Goal: Information Seeking & Learning: Learn about a topic

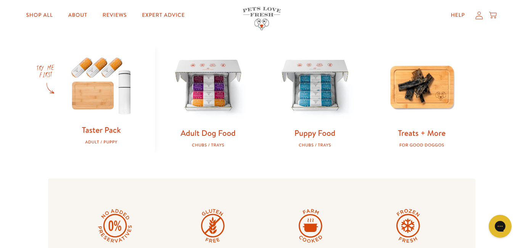
scroll to position [244, 0]
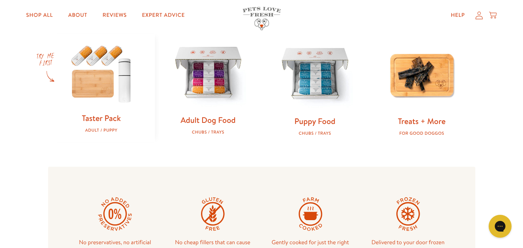
click at [203, 95] on img at bounding box center [208, 73] width 82 height 82
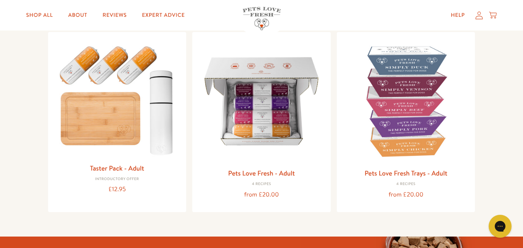
scroll to position [85, 0]
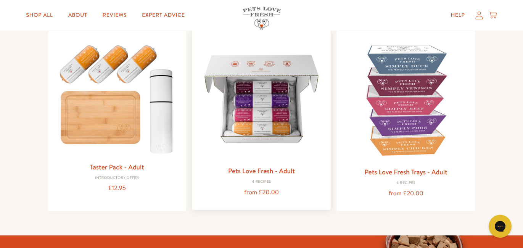
click at [194, 80] on div "Pets Love Fresh - Adult 4 Recipes from £20.00" at bounding box center [261, 120] width 139 height 180
click at [243, 86] on img at bounding box center [261, 99] width 126 height 126
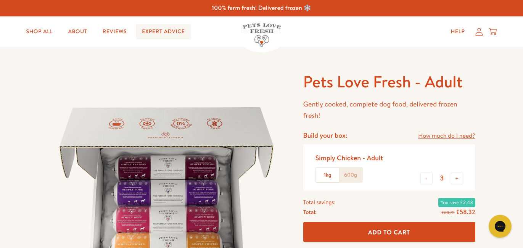
click at [156, 31] on link "Expert Advice" at bounding box center [163, 31] width 55 height 15
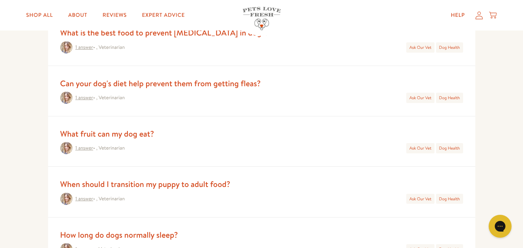
scroll to position [380, 0]
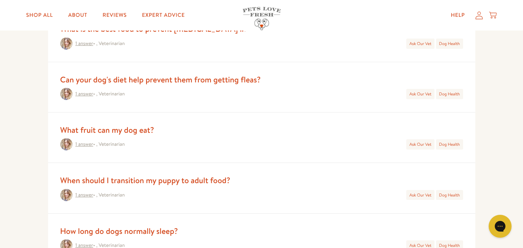
click at [99, 129] on link "What fruit can my dog eat?" at bounding box center [107, 129] width 94 height 11
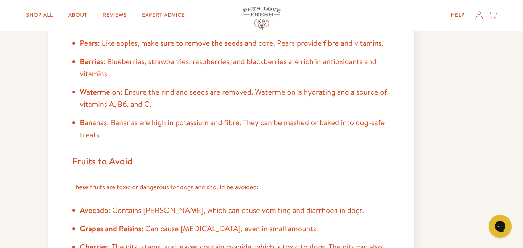
scroll to position [255, 0]
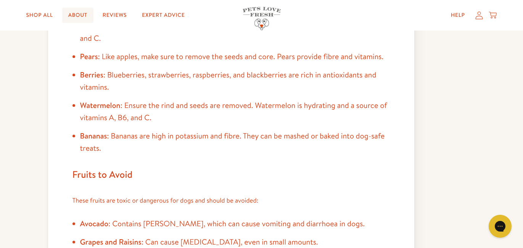
click at [74, 13] on link "About" at bounding box center [77, 15] width 31 height 15
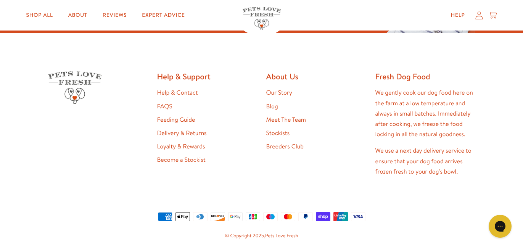
scroll to position [1975, 0]
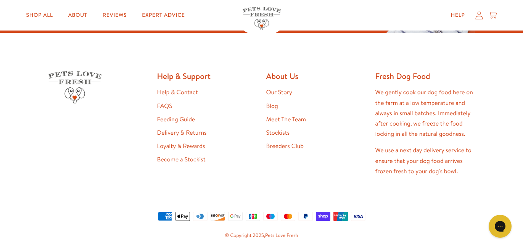
click at [173, 117] on link "Feeding Guide" at bounding box center [176, 119] width 38 height 8
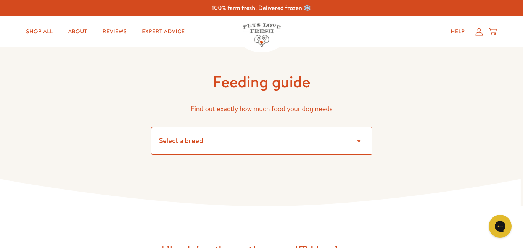
click at [359, 139] on select "Select a breed Affenpinscher Afghan hound Airedale terrier Akita Alaskan Malamu…" at bounding box center [261, 140] width 221 height 27
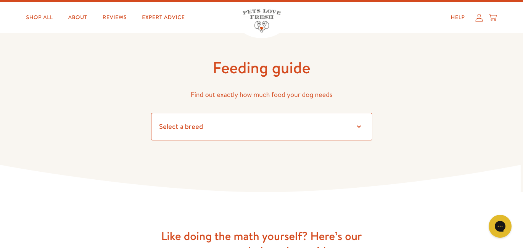
scroll to position [19, 0]
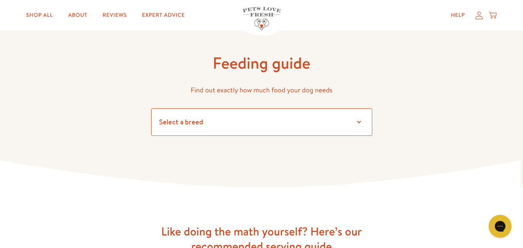
click at [359, 124] on select "Select a breed Affenpinscher Afghan hound Airedale terrier Akita Alaskan Malamu…" at bounding box center [261, 121] width 221 height 27
select select "30"
click at [151, 108] on select "Select a breed Affenpinscher Afghan hound Airedale terrier Akita Alaskan Malamu…" at bounding box center [261, 121] width 221 height 27
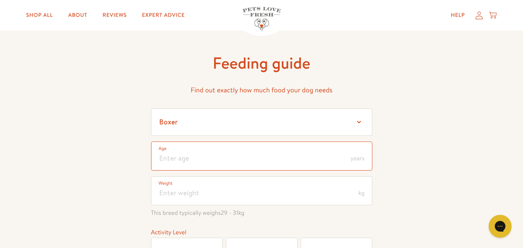
click at [321, 153] on input "number" at bounding box center [261, 156] width 221 height 29
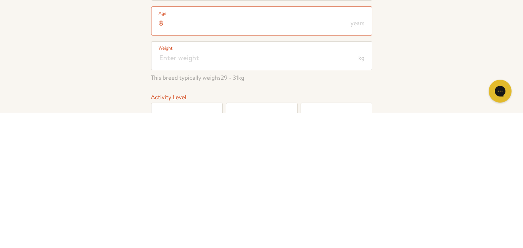
type input "8"
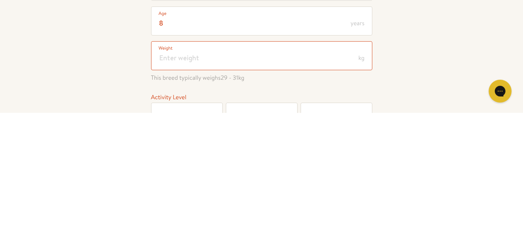
click at [226, 193] on input "number" at bounding box center [261, 190] width 221 height 29
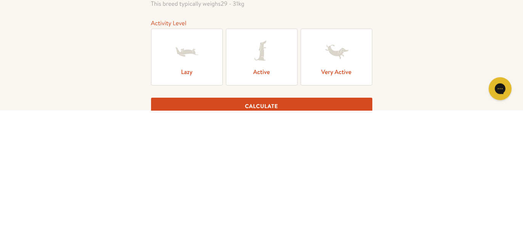
scroll to position [90, 0]
type input "20"
click at [189, 54] on form "Select a breed Affenpinscher Afghan hound Airedale terrier Akita Alaskan Malamu…" at bounding box center [261, 148] width 221 height 222
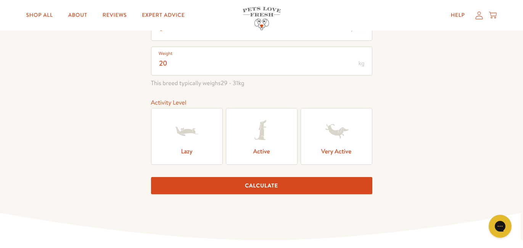
scroll to position [148, 0]
click at [267, 183] on button "Calculate" at bounding box center [261, 185] width 221 height 17
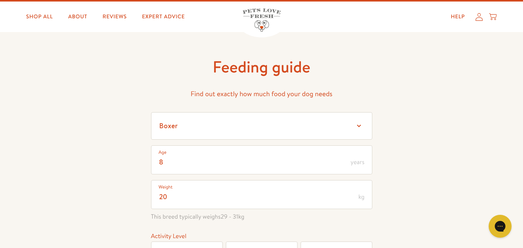
scroll to position [15, 0]
click at [361, 124] on select "Select a breed Affenpinscher Afghan hound Airedale terrier Akita Alaskan Malamu…" at bounding box center [261, 125] width 221 height 27
click at [151, 112] on select "Select a breed Affenpinscher Afghan hound Airedale terrier Akita Alaskan Malamu…" at bounding box center [261, 125] width 221 height 27
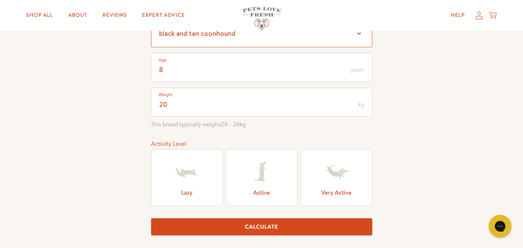
scroll to position [108, 0]
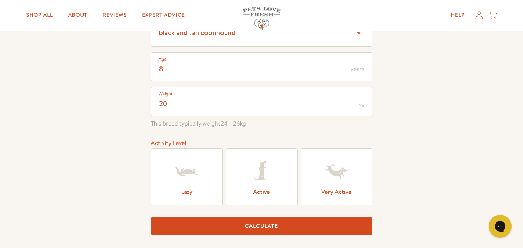
click at [195, 169] on icon at bounding box center [187, 171] width 31 height 31
click at [0, 0] on input "Lazy" at bounding box center [0, 0] width 0 height 0
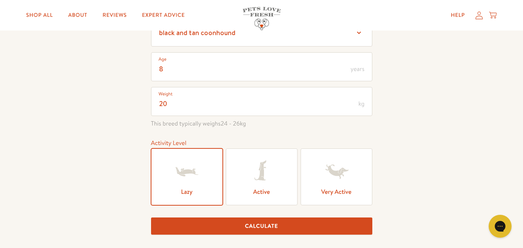
click at [275, 224] on button "Calculate" at bounding box center [261, 226] width 221 height 17
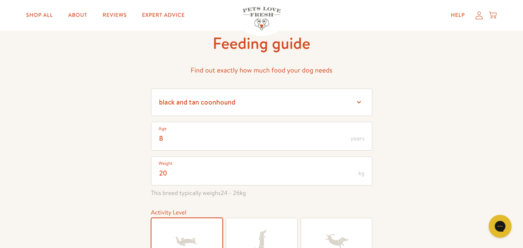
scroll to position [24, 0]
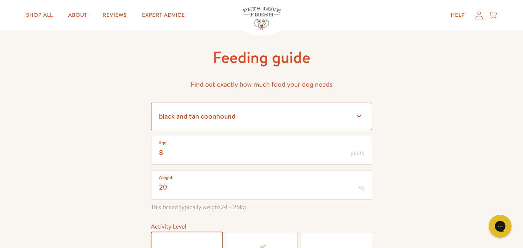
click at [360, 114] on select "Select a breed Affenpinscher Afghan hound Airedale terrier Akita Alaskan Malamu…" at bounding box center [261, 116] width 221 height 27
select select "14"
click at [151, 103] on select "Select a breed Affenpinscher Afghan hound Airedale terrier Akita Alaskan Malamu…" at bounding box center [261, 116] width 221 height 27
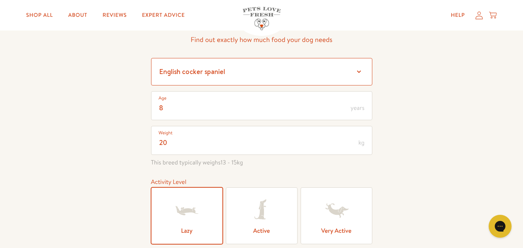
scroll to position [110, 0]
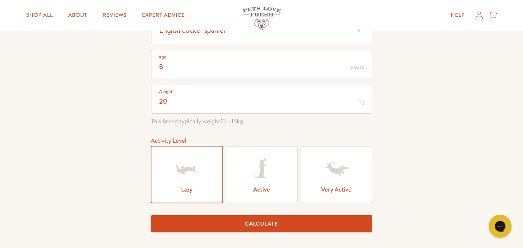
click at [264, 218] on button "Calculate" at bounding box center [261, 223] width 221 height 17
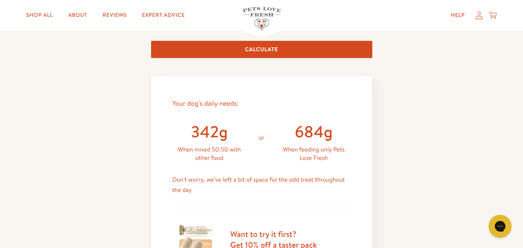
scroll to position [169, 0]
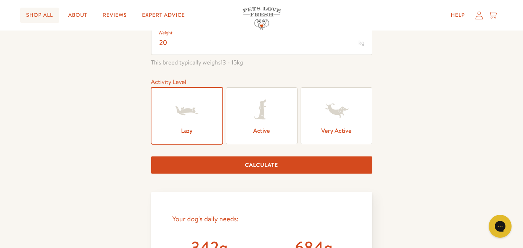
click at [50, 9] on link "Shop All" at bounding box center [39, 15] width 39 height 15
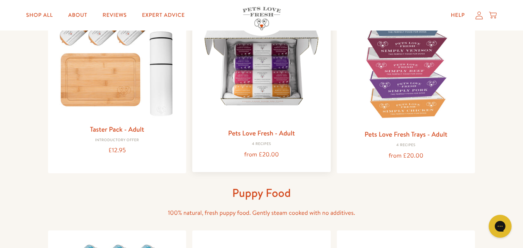
scroll to position [124, 0]
click at [278, 99] on img at bounding box center [261, 61] width 126 height 126
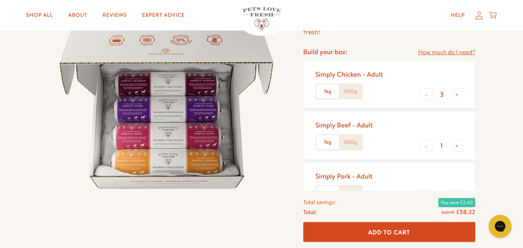
scroll to position [85, 0]
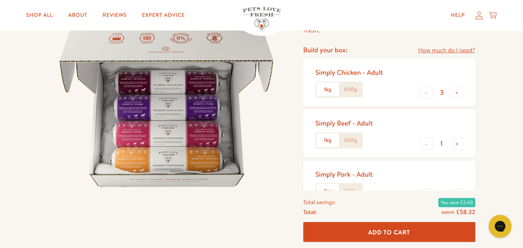
click at [348, 91] on label "600g" at bounding box center [350, 89] width 23 height 15
click at [0, 0] on input "600g" at bounding box center [0, 0] width 0 height 0
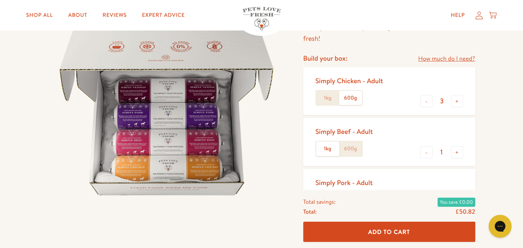
scroll to position [78, 0]
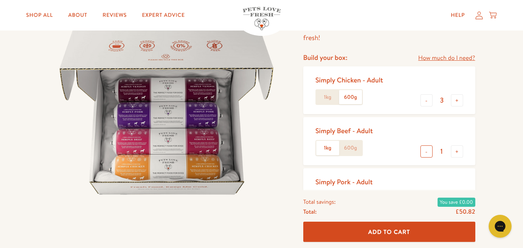
click at [425, 153] on button "-" at bounding box center [427, 151] width 12 height 12
type input "0"
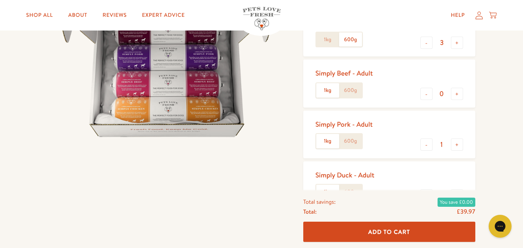
scroll to position [136, 0]
click at [430, 146] on button "-" at bounding box center [427, 144] width 12 height 12
type input "0"
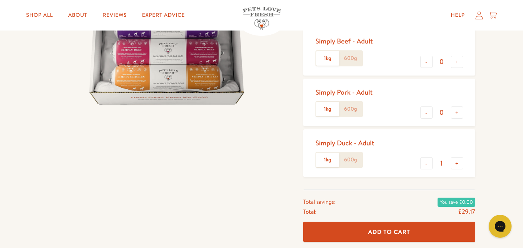
scroll to position [173, 0]
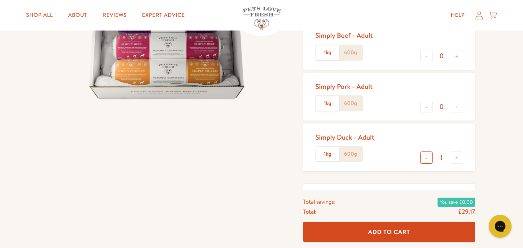
click at [429, 155] on button "-" at bounding box center [427, 158] width 12 height 12
type input "0"
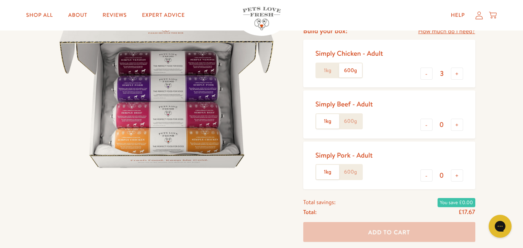
scroll to position [103, 0]
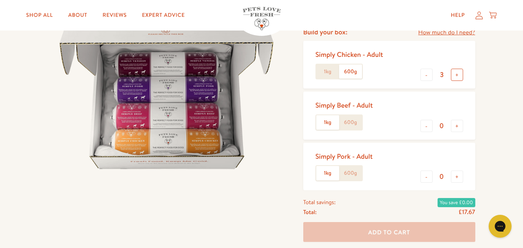
click at [456, 72] on button "+" at bounding box center [457, 75] width 12 height 12
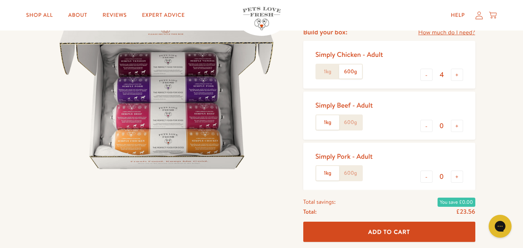
click at [330, 77] on label "1kg" at bounding box center [327, 71] width 23 height 15
click at [0, 0] on input "1kg" at bounding box center [0, 0] width 0 height 0
click at [352, 77] on label "600g" at bounding box center [350, 71] width 23 height 15
click at [0, 0] on input "600g" at bounding box center [0, 0] width 0 height 0
click at [322, 72] on label "1kg" at bounding box center [327, 71] width 23 height 15
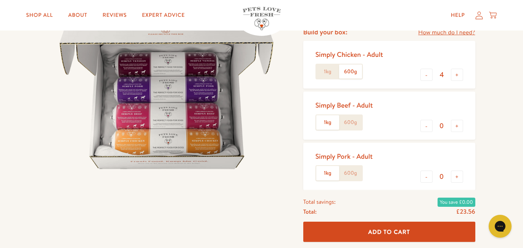
click at [0, 0] on input "1kg" at bounding box center [0, 0] width 0 height 0
click at [361, 73] on label "600g" at bounding box center [350, 71] width 23 height 15
click at [0, 0] on input "600g" at bounding box center [0, 0] width 0 height 0
click at [428, 75] on button "-" at bounding box center [427, 75] width 12 height 12
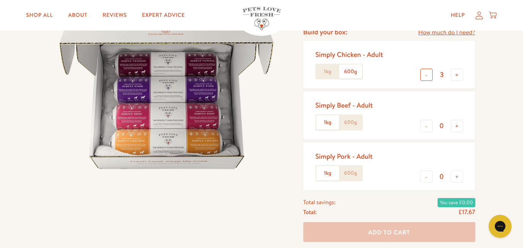
click at [426, 74] on button "-" at bounding box center [427, 75] width 12 height 12
type input "1"
click at [329, 72] on label "1kg" at bounding box center [327, 71] width 23 height 15
click at [0, 0] on input "1kg" at bounding box center [0, 0] width 0 height 0
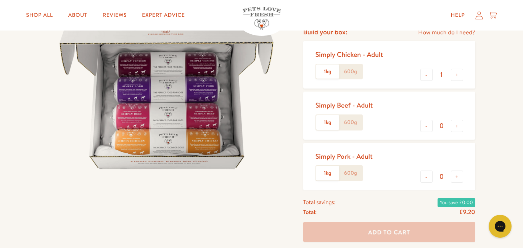
click at [355, 71] on label "600g" at bounding box center [350, 71] width 23 height 15
click at [0, 0] on input "600g" at bounding box center [0, 0] width 0 height 0
click at [333, 73] on label "1kg" at bounding box center [327, 71] width 23 height 15
click at [0, 0] on input "1kg" at bounding box center [0, 0] width 0 height 0
click at [344, 72] on label "600g" at bounding box center [350, 71] width 23 height 15
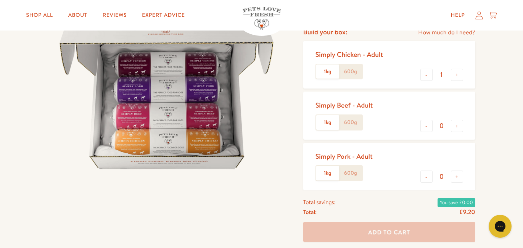
click at [0, 0] on input "600g" at bounding box center [0, 0] width 0 height 0
click at [332, 72] on label "1kg" at bounding box center [327, 71] width 23 height 15
click at [0, 0] on input "1kg" at bounding box center [0, 0] width 0 height 0
click at [356, 74] on label "600g" at bounding box center [350, 71] width 23 height 15
click at [0, 0] on input "600g" at bounding box center [0, 0] width 0 height 0
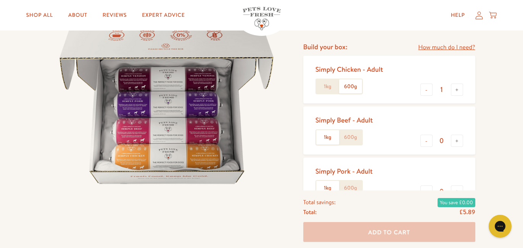
scroll to position [84, 0]
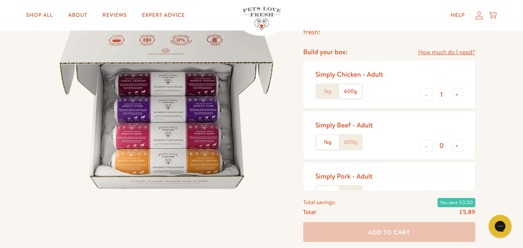
click at [442, 51] on link "How much do I need?" at bounding box center [446, 52] width 57 height 10
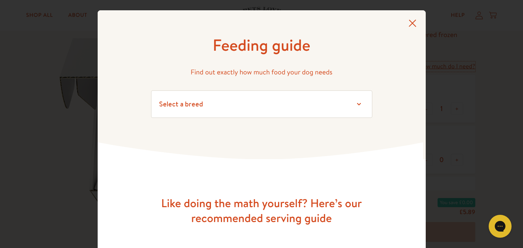
scroll to position [69, 0]
drag, startPoint x: 364, startPoint y: 104, endPoint x: 361, endPoint y: 102, distance: 4.1
click at [364, 103] on select "Select a breed Affenpinscher Afghan hound Airedale terrier Akita Alaskan Malamu…" at bounding box center [261, 103] width 221 height 27
select select "14"
click at [151, 90] on select "Select a breed Affenpinscher Afghan hound Airedale terrier Akita Alaskan Malamu…" at bounding box center [261, 103] width 221 height 27
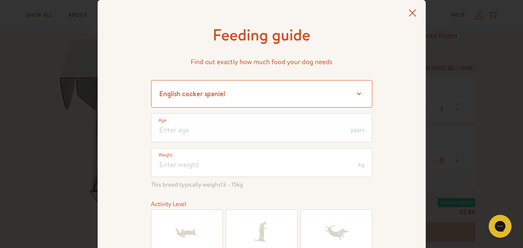
scroll to position [23, 0]
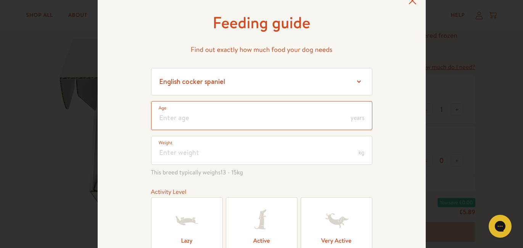
click at [316, 121] on input "number" at bounding box center [261, 115] width 221 height 29
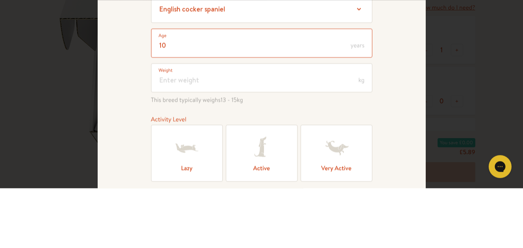
scroll to position [62, 0]
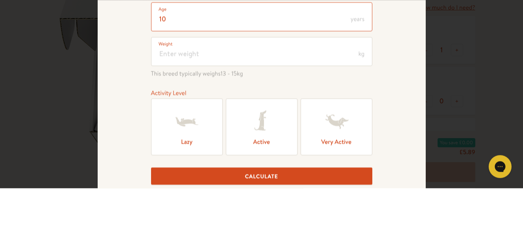
type input "10"
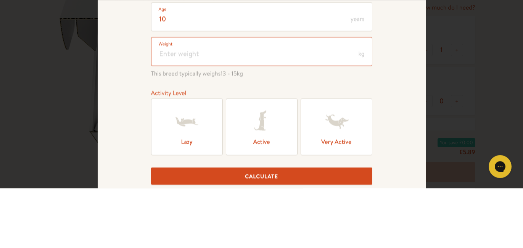
click at [222, 119] on input "number" at bounding box center [261, 111] width 221 height 29
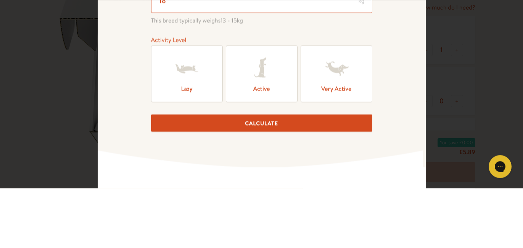
scroll to position [117, 0]
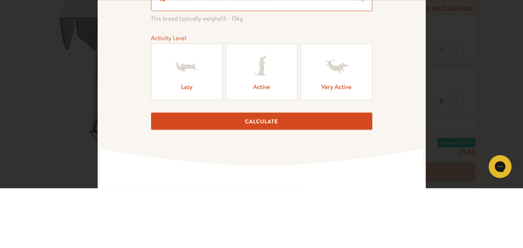
type input "18"
click at [190, 69] on div "10 Age years 18 Weight kg This breed typically weighs 13 - 15 kg Activity Level…" at bounding box center [261, 98] width 221 height 182
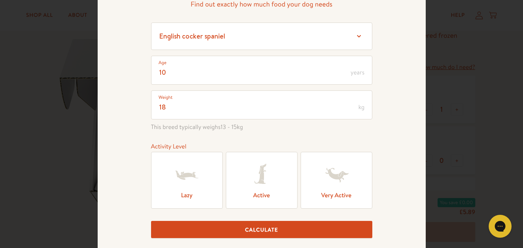
scroll to position [61, 0]
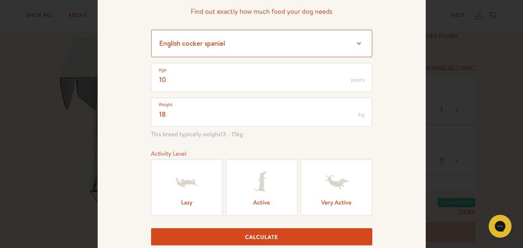
click at [359, 41] on select "Select a breed Affenpinscher Afghan hound Airedale terrier Akita Alaskan Malamu…" at bounding box center [261, 43] width 221 height 27
click at [151, 30] on select "Select a breed Affenpinscher Afghan hound Airedale terrier Akita Alaskan Malamu…" at bounding box center [261, 43] width 221 height 27
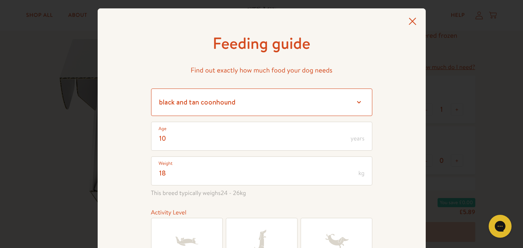
scroll to position [1, 0]
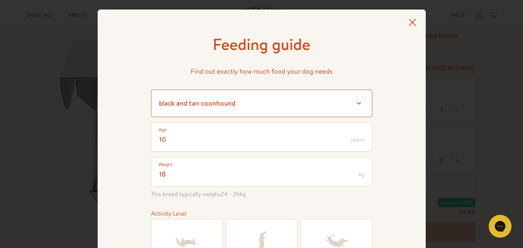
click at [355, 102] on select "Select a breed Affenpinscher Afghan hound Airedale terrier Akita Alaskan Malamu…" at bounding box center [261, 103] width 221 height 27
click at [151, 90] on select "Select a breed Affenpinscher Afghan hound Airedale terrier Akita Alaskan Malamu…" at bounding box center [261, 103] width 221 height 27
click at [360, 101] on select "Select a breed Affenpinscher Afghan hound Airedale terrier Akita Alaskan Malamu…" at bounding box center [261, 103] width 221 height 27
click at [151, 90] on select "Select a breed Affenpinscher Afghan hound Airedale terrier Akita Alaskan Malamu…" at bounding box center [261, 103] width 221 height 27
click at [359, 103] on select "Select a breed Affenpinscher Afghan hound Airedale terrier Akita Alaskan Malamu…" at bounding box center [261, 103] width 221 height 27
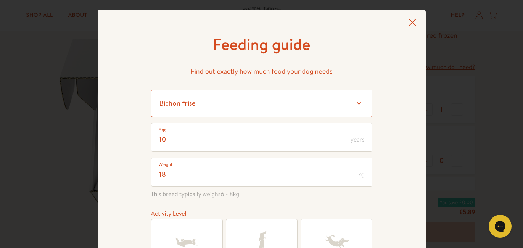
select select "25"
click at [151, 90] on select "Select a breed Affenpinscher Afghan hound Airedale terrier Akita Alaskan Malamu…" at bounding box center [261, 103] width 221 height 27
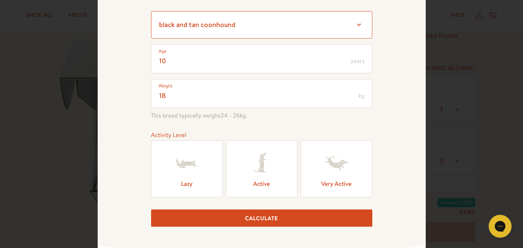
scroll to position [82, 0]
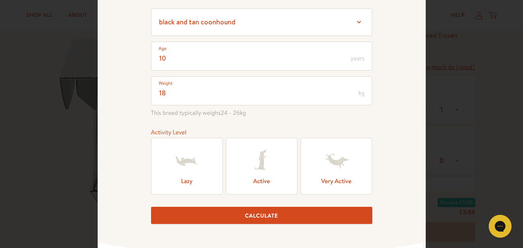
click at [203, 157] on label "Lazy" at bounding box center [187, 166] width 72 height 57
click at [0, 0] on input "Lazy" at bounding box center [0, 0] width 0 height 0
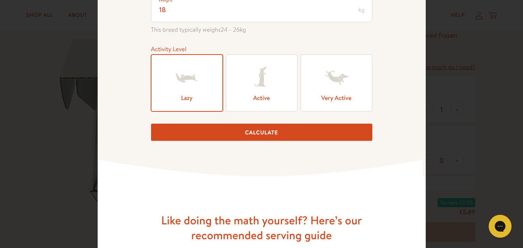
scroll to position [168, 0]
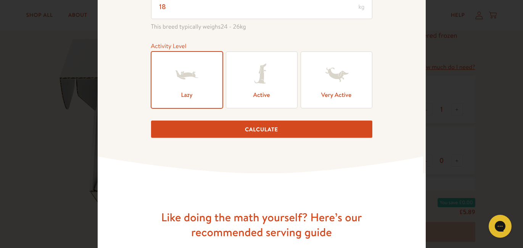
click at [243, 127] on button "Calculate" at bounding box center [261, 129] width 221 height 17
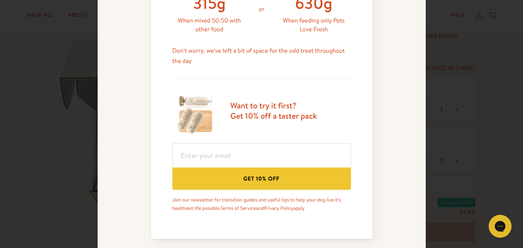
scroll to position [213, 0]
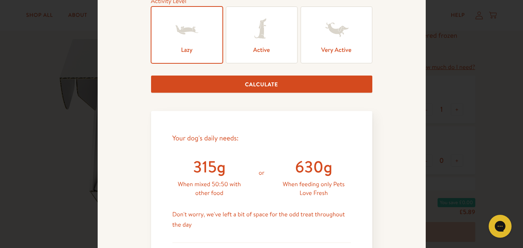
click at [277, 25] on label "Active" at bounding box center [262, 34] width 72 height 57
click at [0, 0] on input "Active" at bounding box center [0, 0] width 0 height 0
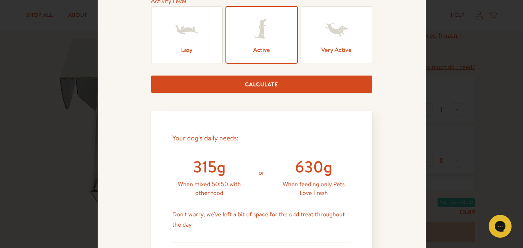
click at [269, 82] on button "Calculate" at bounding box center [261, 84] width 221 height 17
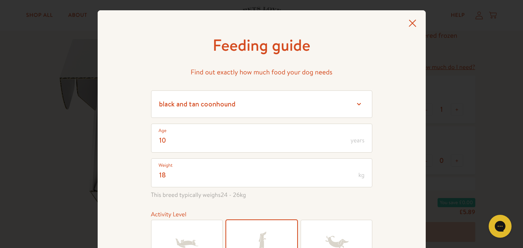
click at [411, 21] on icon at bounding box center [413, 23] width 8 height 8
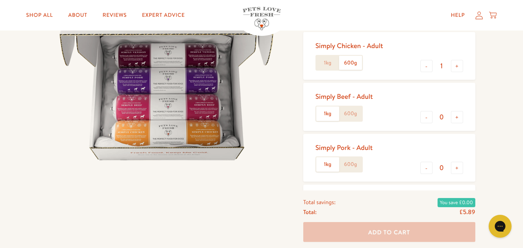
scroll to position [116, 0]
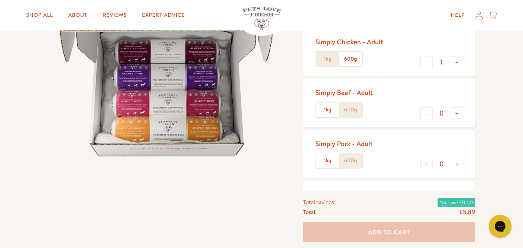
click at [355, 57] on label "600g" at bounding box center [350, 59] width 23 height 15
click at [0, 0] on input "600g" at bounding box center [0, 0] width 0 height 0
click at [351, 60] on label "600g" at bounding box center [350, 59] width 23 height 15
click at [0, 0] on input "600g" at bounding box center [0, 0] width 0 height 0
click at [329, 58] on label "1kg" at bounding box center [327, 59] width 23 height 15
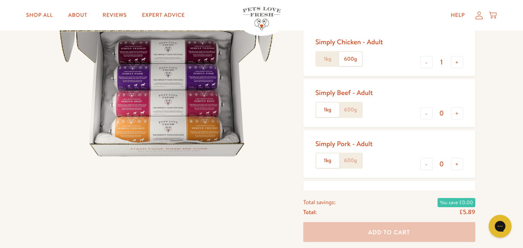
click at [0, 0] on input "1kg" at bounding box center [0, 0] width 0 height 0
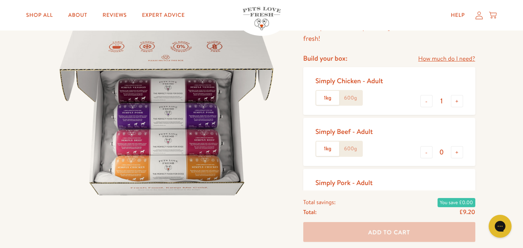
scroll to position [82, 0]
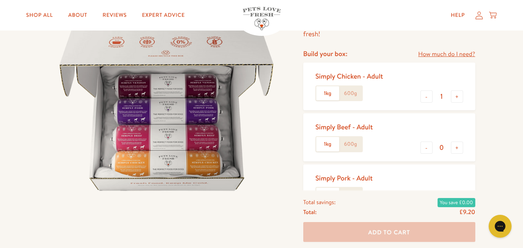
click at [349, 86] on label "600g" at bounding box center [350, 93] width 23 height 15
click at [0, 0] on input "600g" at bounding box center [0, 0] width 0 height 0
click at [332, 90] on label "1kg" at bounding box center [327, 93] width 23 height 15
click at [0, 0] on input "1kg" at bounding box center [0, 0] width 0 height 0
click at [118, 13] on link "Reviews" at bounding box center [115, 15] width 36 height 15
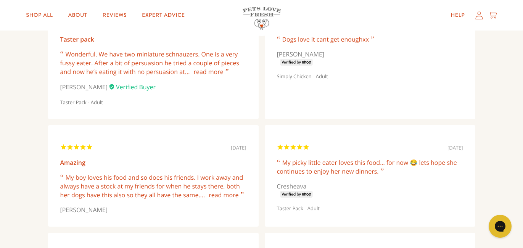
scroll to position [2301, 0]
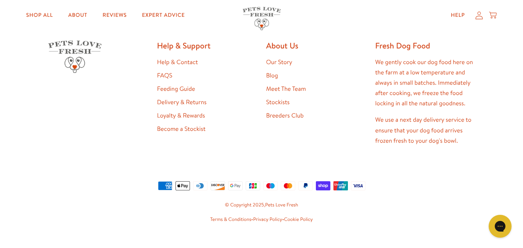
click at [190, 100] on link "Delivery & Returns" at bounding box center [182, 102] width 50 height 8
click at [276, 103] on link "Stockists" at bounding box center [278, 102] width 24 height 8
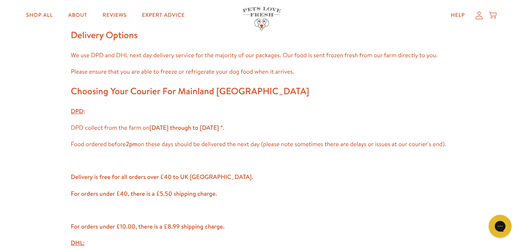
scroll to position [318, 0]
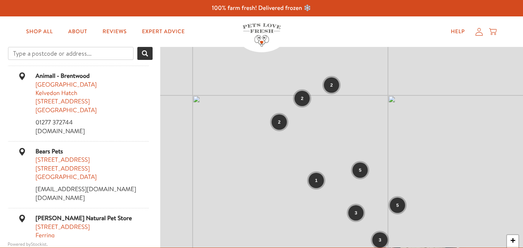
scroll to position [3, 0]
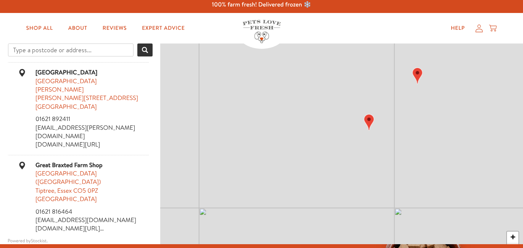
drag, startPoint x: 249, startPoint y: 139, endPoint x: 271, endPoint y: 142, distance: 21.9
click at [271, 142] on div "+ −" at bounding box center [341, 158] width 363 height 229
drag, startPoint x: 271, startPoint y: 128, endPoint x: 302, endPoint y: 128, distance: 31.3
click at [302, 128] on div "+ −" at bounding box center [341, 158] width 363 height 229
drag, startPoint x: 266, startPoint y: 156, endPoint x: 299, endPoint y: 132, distance: 41.1
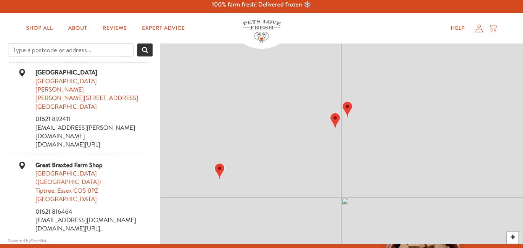
click at [299, 132] on div "+ −" at bounding box center [341, 158] width 363 height 229
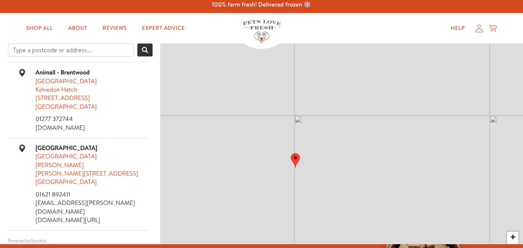
drag, startPoint x: 249, startPoint y: 124, endPoint x: 282, endPoint y: 152, distance: 42.8
click at [281, 153] on div "+ −" at bounding box center [341, 158] width 363 height 229
drag, startPoint x: 265, startPoint y: 132, endPoint x: 274, endPoint y: 155, distance: 23.8
click at [273, 156] on div "+ −" at bounding box center [341, 158] width 363 height 229
drag, startPoint x: 270, startPoint y: 142, endPoint x: 270, endPoint y: 160, distance: 18.3
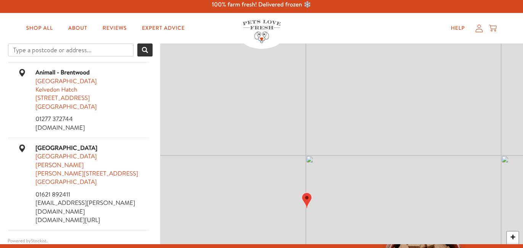
click at [270, 160] on div "+ −" at bounding box center [341, 158] width 363 height 229
drag, startPoint x: 266, startPoint y: 146, endPoint x: 271, endPoint y: 170, distance: 25.0
click at [271, 170] on div "+ −" at bounding box center [341, 158] width 363 height 229
drag, startPoint x: 266, startPoint y: 165, endPoint x: 315, endPoint y: 135, distance: 56.9
click at [315, 135] on div "+ −" at bounding box center [341, 158] width 363 height 229
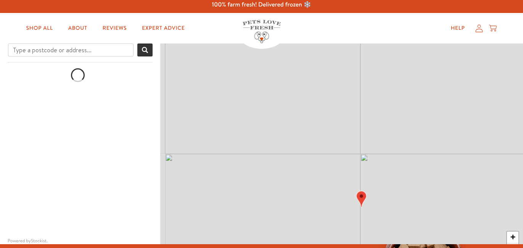
drag, startPoint x: 289, startPoint y: 155, endPoint x: 323, endPoint y: 145, distance: 35.6
click at [323, 145] on div "+ −" at bounding box center [341, 158] width 363 height 229
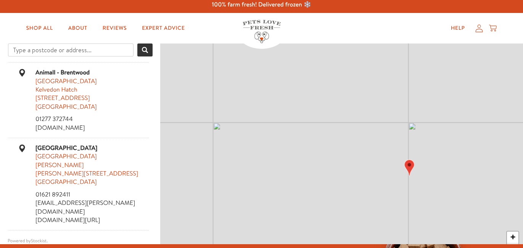
drag, startPoint x: 299, startPoint y: 163, endPoint x: 321, endPoint y: 136, distance: 34.7
click at [324, 135] on div "+ −" at bounding box center [341, 158] width 363 height 229
drag, startPoint x: 308, startPoint y: 151, endPoint x: 343, endPoint y: 144, distance: 35.4
click at [344, 143] on div "+ −" at bounding box center [341, 158] width 363 height 229
drag, startPoint x: 335, startPoint y: 145, endPoint x: 350, endPoint y: 136, distance: 17.0
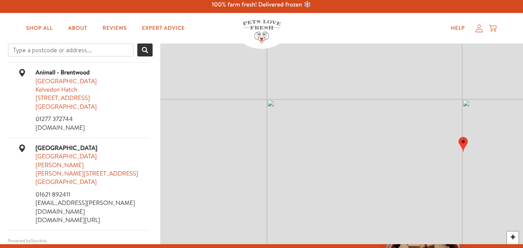
click at [350, 136] on div "+ −" at bounding box center [341, 158] width 363 height 229
drag, startPoint x: 340, startPoint y: 142, endPoint x: 377, endPoint y: 145, distance: 36.8
click at [377, 145] on div "+ −" at bounding box center [341, 158] width 363 height 229
drag, startPoint x: 355, startPoint y: 153, endPoint x: 316, endPoint y: 130, distance: 46.0
click at [317, 131] on div "+ −" at bounding box center [341, 158] width 363 height 229
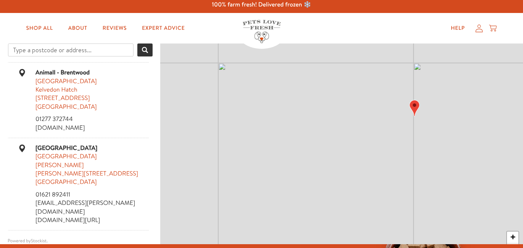
drag, startPoint x: 347, startPoint y: 146, endPoint x: 291, endPoint y: 124, distance: 60.5
click at [293, 124] on div "+ −" at bounding box center [341, 158] width 363 height 229
drag, startPoint x: 321, startPoint y: 129, endPoint x: 284, endPoint y: 114, distance: 40.1
click at [287, 116] on div "+ −" at bounding box center [341, 158] width 363 height 229
drag, startPoint x: 311, startPoint y: 121, endPoint x: 292, endPoint y: 105, distance: 25.7
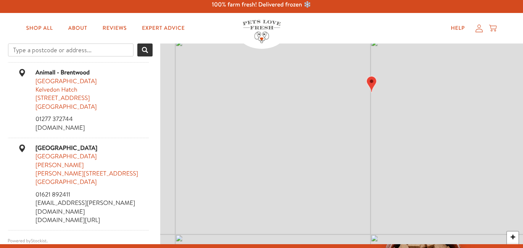
click at [292, 105] on div "+ −" at bounding box center [341, 158] width 363 height 229
drag, startPoint x: 323, startPoint y: 110, endPoint x: 293, endPoint y: 150, distance: 50.1
click at [293, 152] on div "+ −" at bounding box center [341, 158] width 363 height 229
drag, startPoint x: 308, startPoint y: 127, endPoint x: 290, endPoint y: 154, distance: 32.5
click at [290, 156] on div "+ −" at bounding box center [341, 158] width 363 height 229
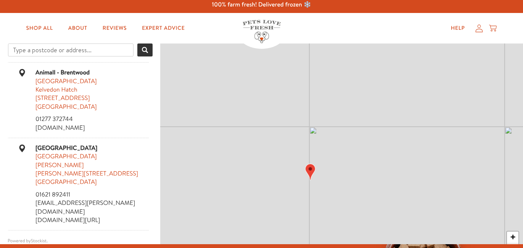
drag, startPoint x: 292, startPoint y: 134, endPoint x: 284, endPoint y: 155, distance: 22.3
click at [284, 155] on div "+ −" at bounding box center [341, 158] width 363 height 229
drag, startPoint x: 281, startPoint y: 152, endPoint x: 290, endPoint y: 169, distance: 20.5
click at [290, 171] on div "+ −" at bounding box center [341, 158] width 363 height 229
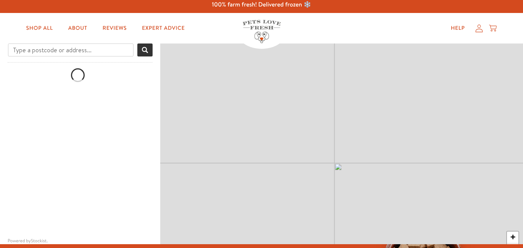
drag, startPoint x: 283, startPoint y: 131, endPoint x: 290, endPoint y: 182, distance: 52.4
click at [289, 186] on div "+ −" at bounding box center [341, 158] width 363 height 229
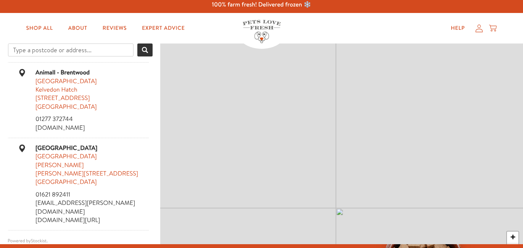
drag, startPoint x: 293, startPoint y: 139, endPoint x: 296, endPoint y: 183, distance: 44.0
click at [296, 184] on div "+ −" at bounding box center [341, 158] width 363 height 229
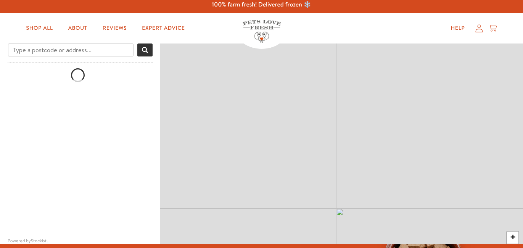
drag, startPoint x: 285, startPoint y: 149, endPoint x: 292, endPoint y: 197, distance: 48.5
click at [291, 198] on div "+ −" at bounding box center [341, 158] width 363 height 229
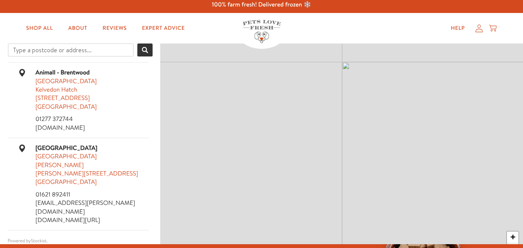
drag, startPoint x: 284, startPoint y: 166, endPoint x: 297, endPoint y: 205, distance: 41.9
click at [298, 208] on div "+ −" at bounding box center [341, 158] width 363 height 229
drag, startPoint x: 279, startPoint y: 160, endPoint x: 282, endPoint y: 186, distance: 25.8
click at [282, 187] on div "+ −" at bounding box center [341, 158] width 363 height 229
click at [48, 25] on link "Shop All" at bounding box center [39, 28] width 39 height 15
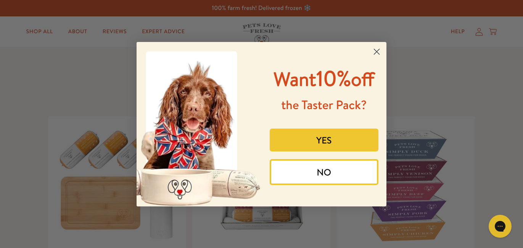
click at [374, 52] on circle "Close dialog" at bounding box center [377, 51] width 13 height 13
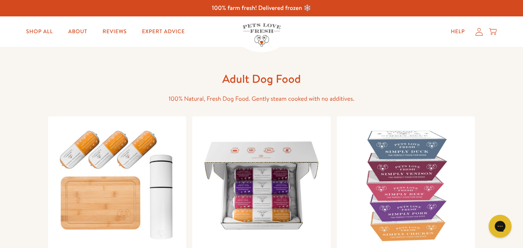
click at [479, 33] on icon at bounding box center [480, 32] width 8 height 8
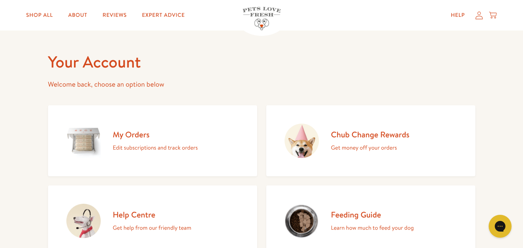
scroll to position [12, 0]
